Goal: Check status

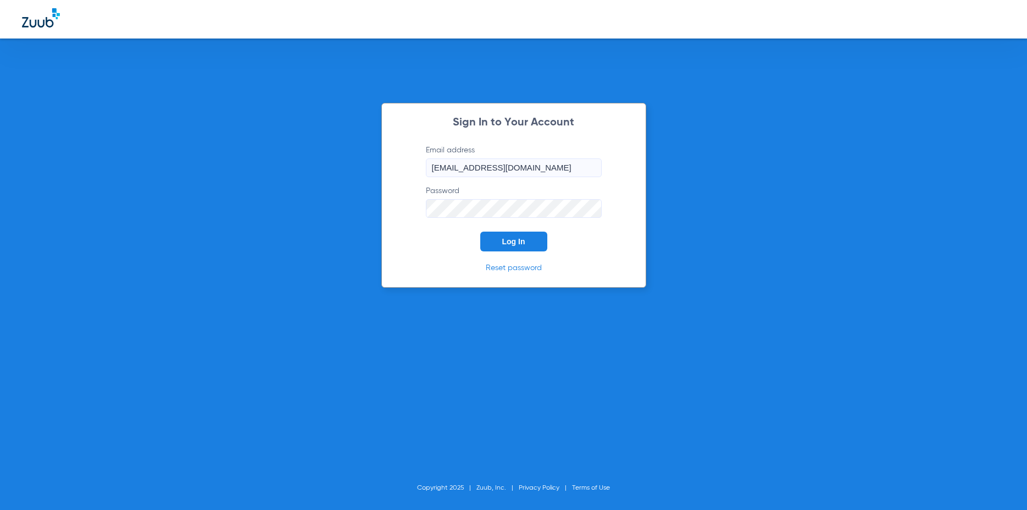
click at [532, 243] on button "Log In" at bounding box center [513, 241] width 67 height 20
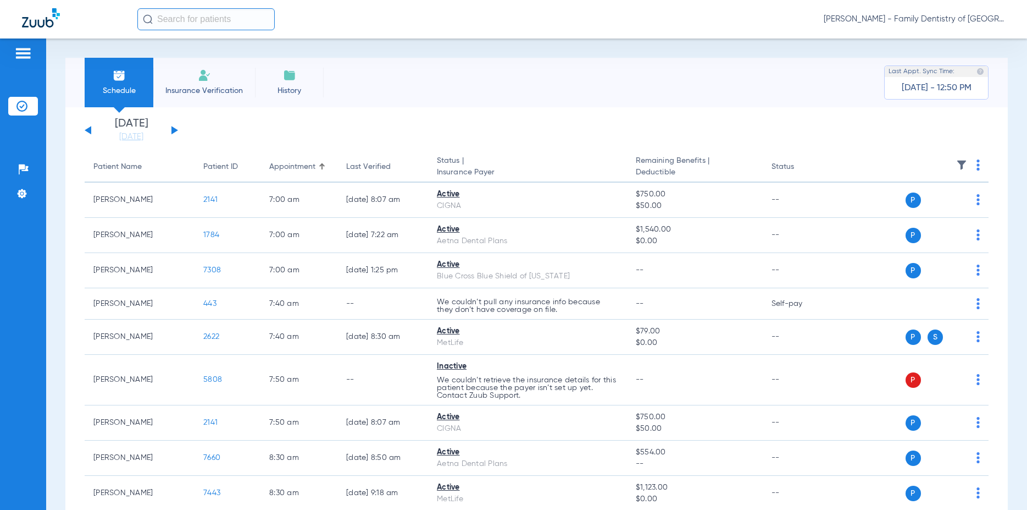
click at [175, 130] on button at bounding box center [175, 130] width 7 height 8
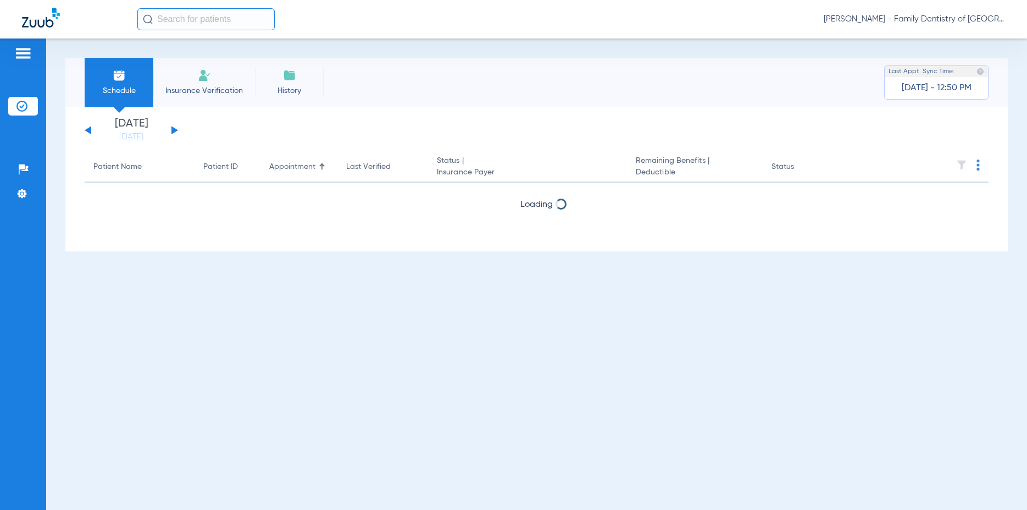
click at [175, 130] on button at bounding box center [175, 130] width 7 height 8
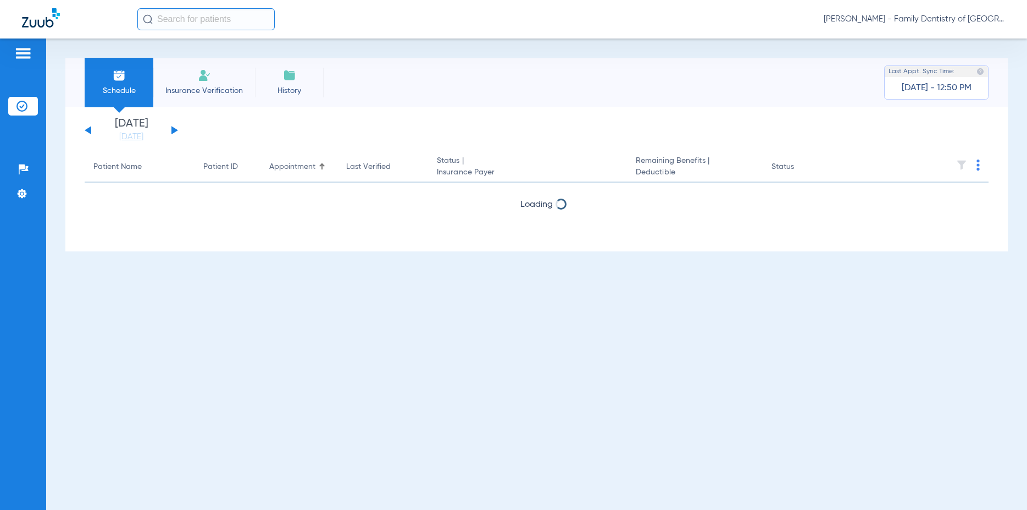
click at [175, 130] on button at bounding box center [175, 130] width 7 height 8
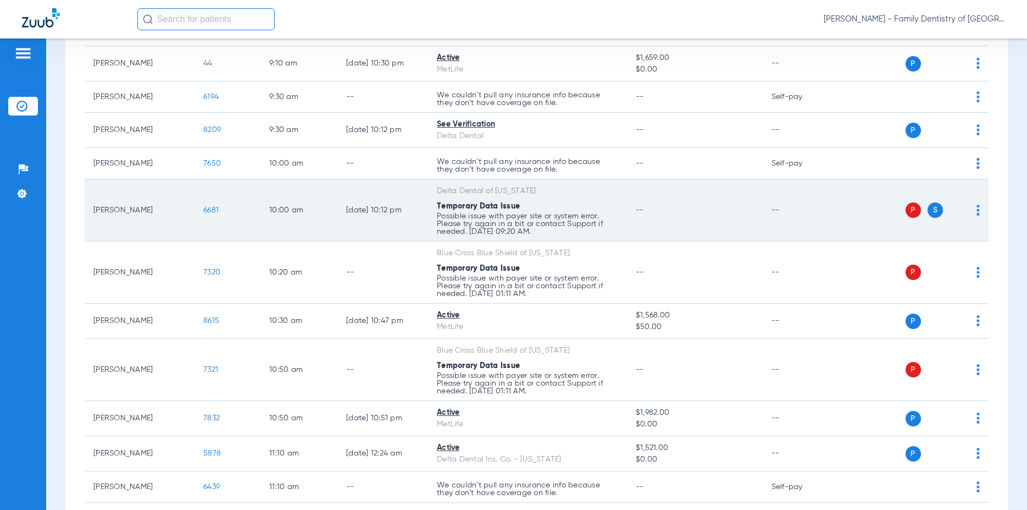
scroll to position [633, 0]
